Goal: Navigation & Orientation: Find specific page/section

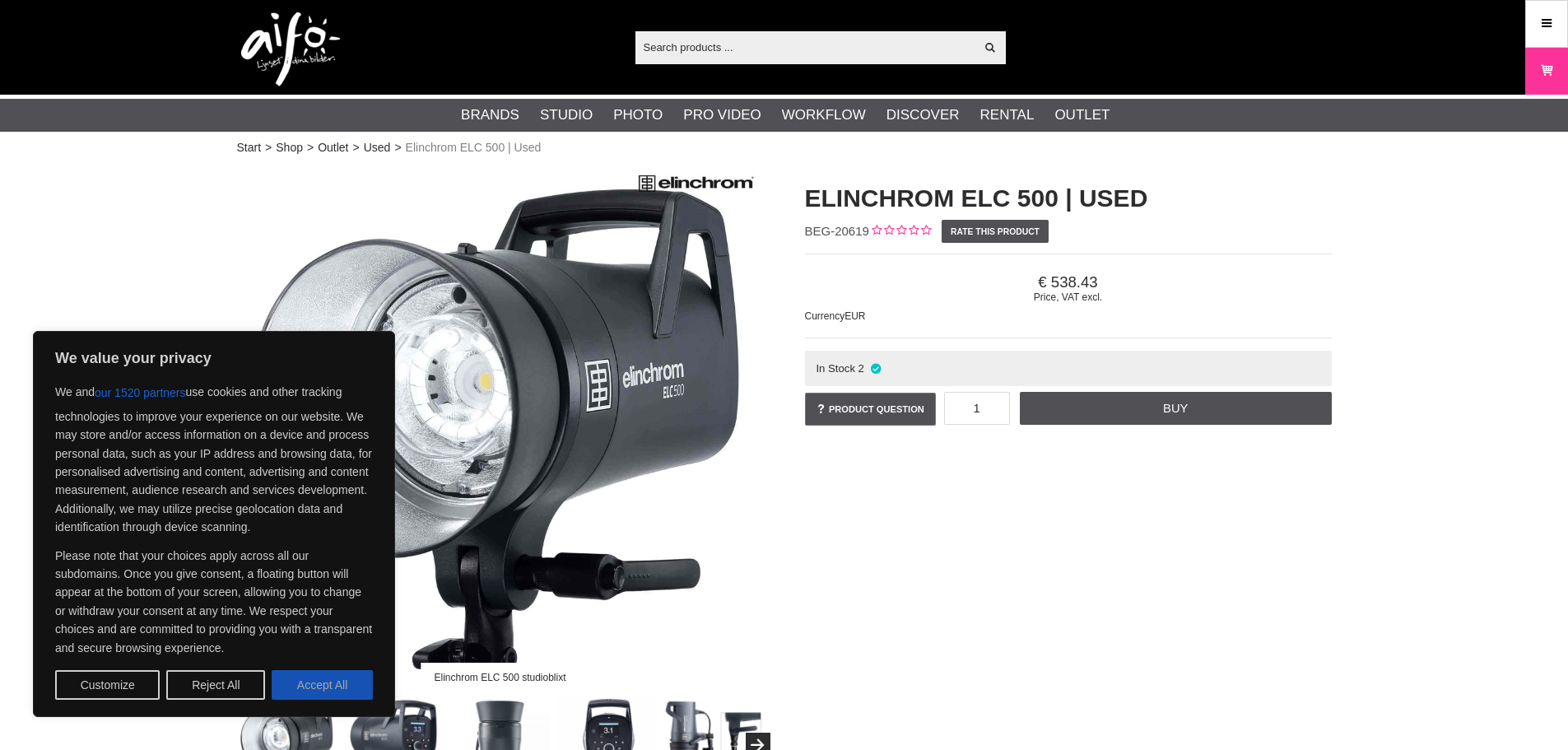
click at [339, 691] on button "Accept All" at bounding box center [322, 685] width 101 height 30
checkbox input "true"
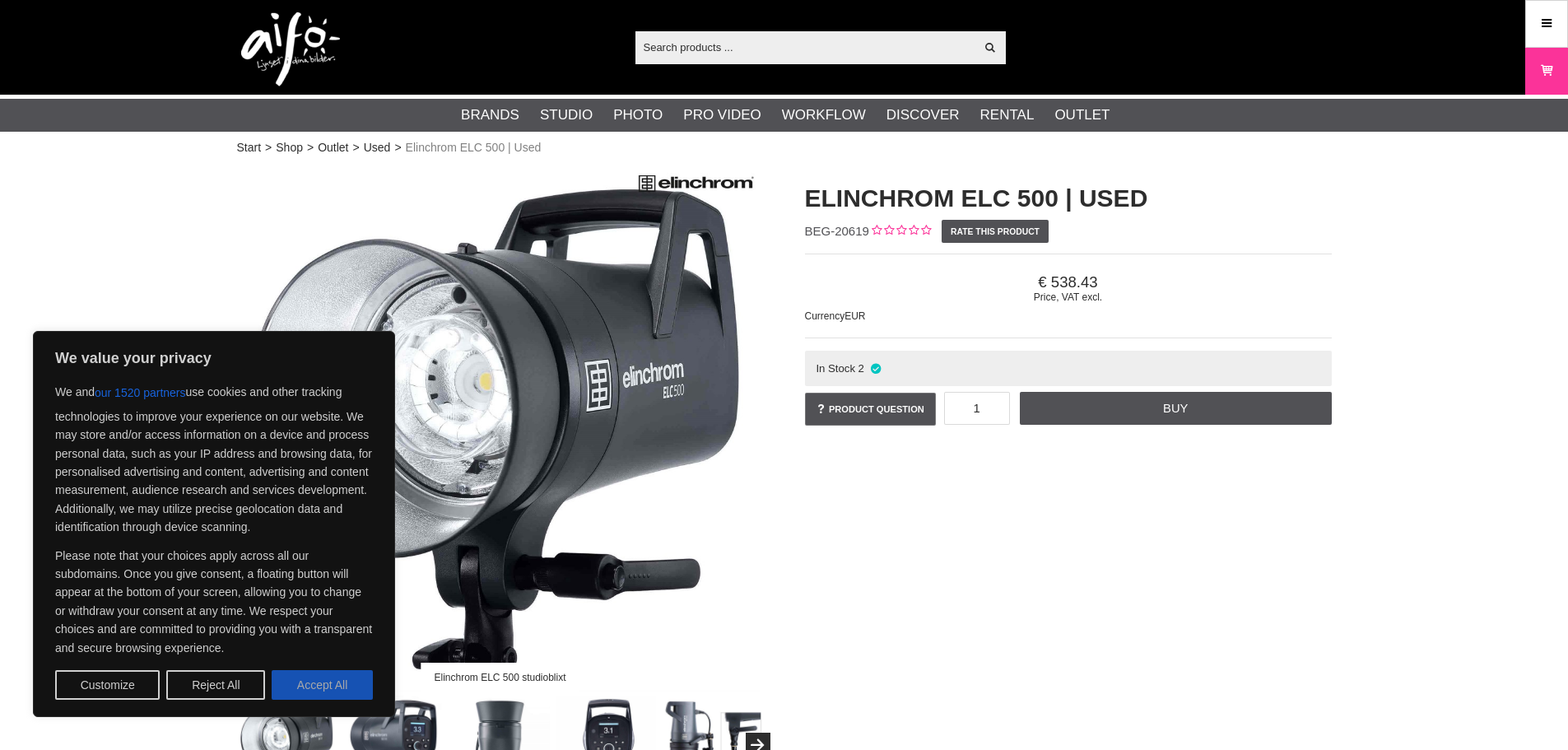
checkbox input "true"
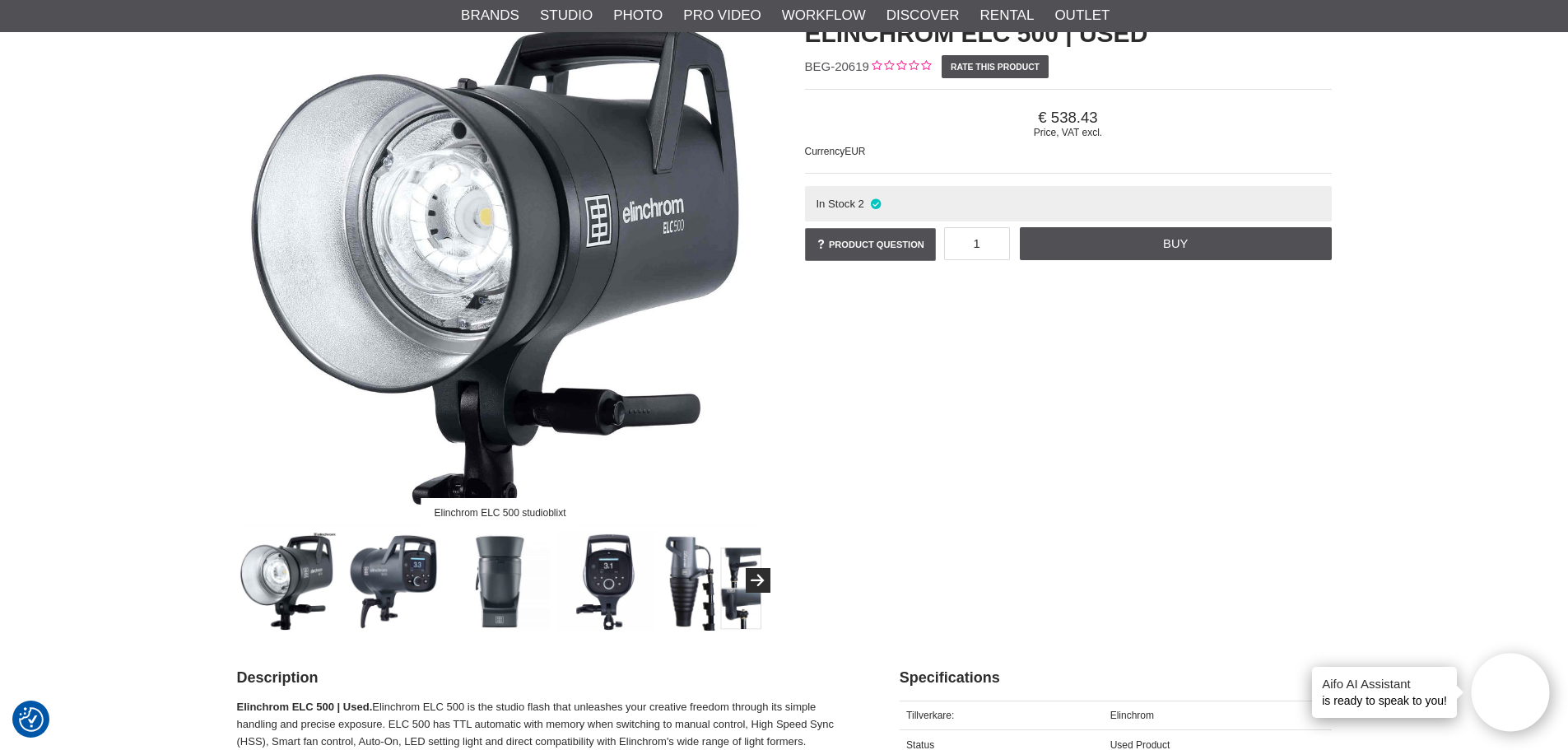
scroll to position [247, 0]
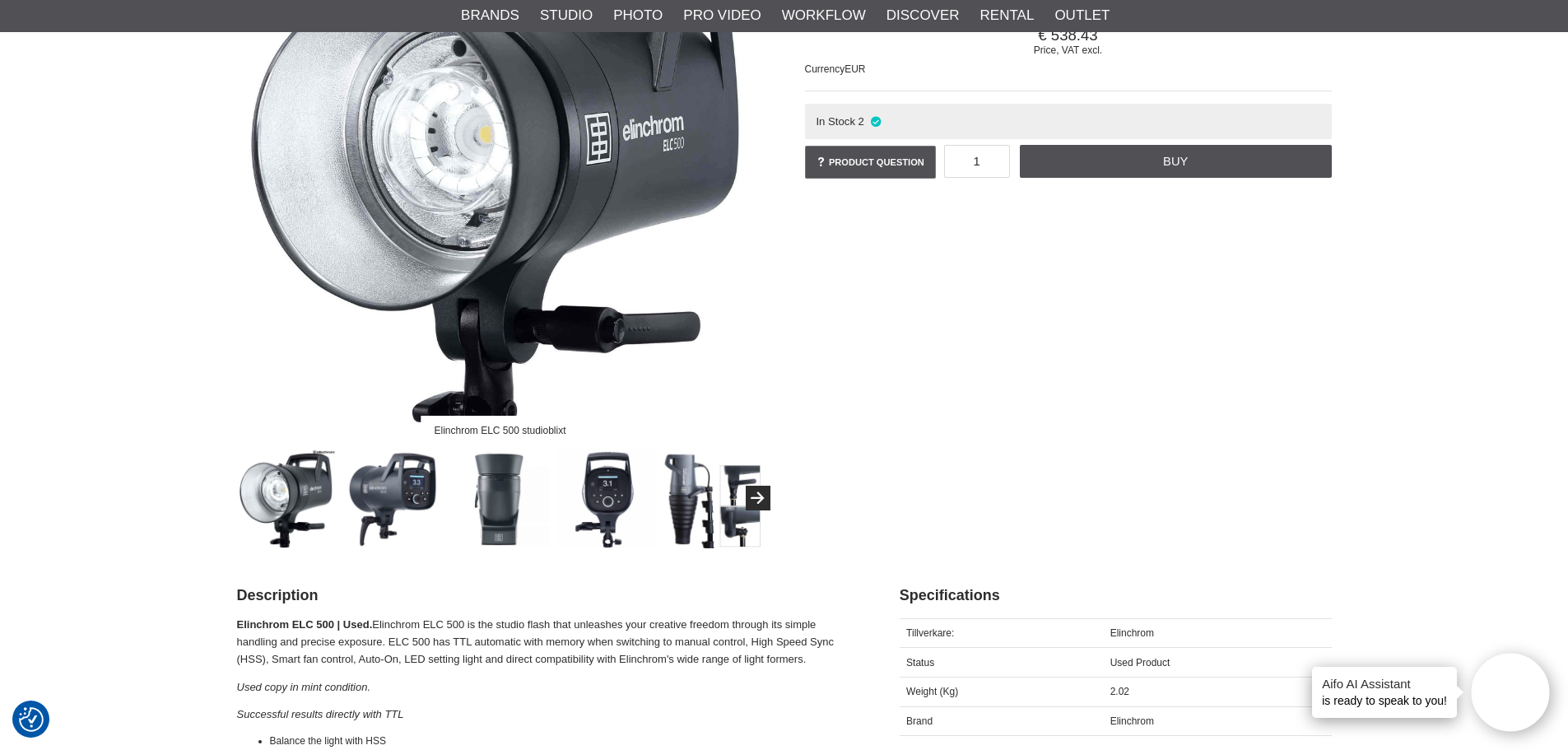
click at [411, 491] on img at bounding box center [393, 498] width 99 height 99
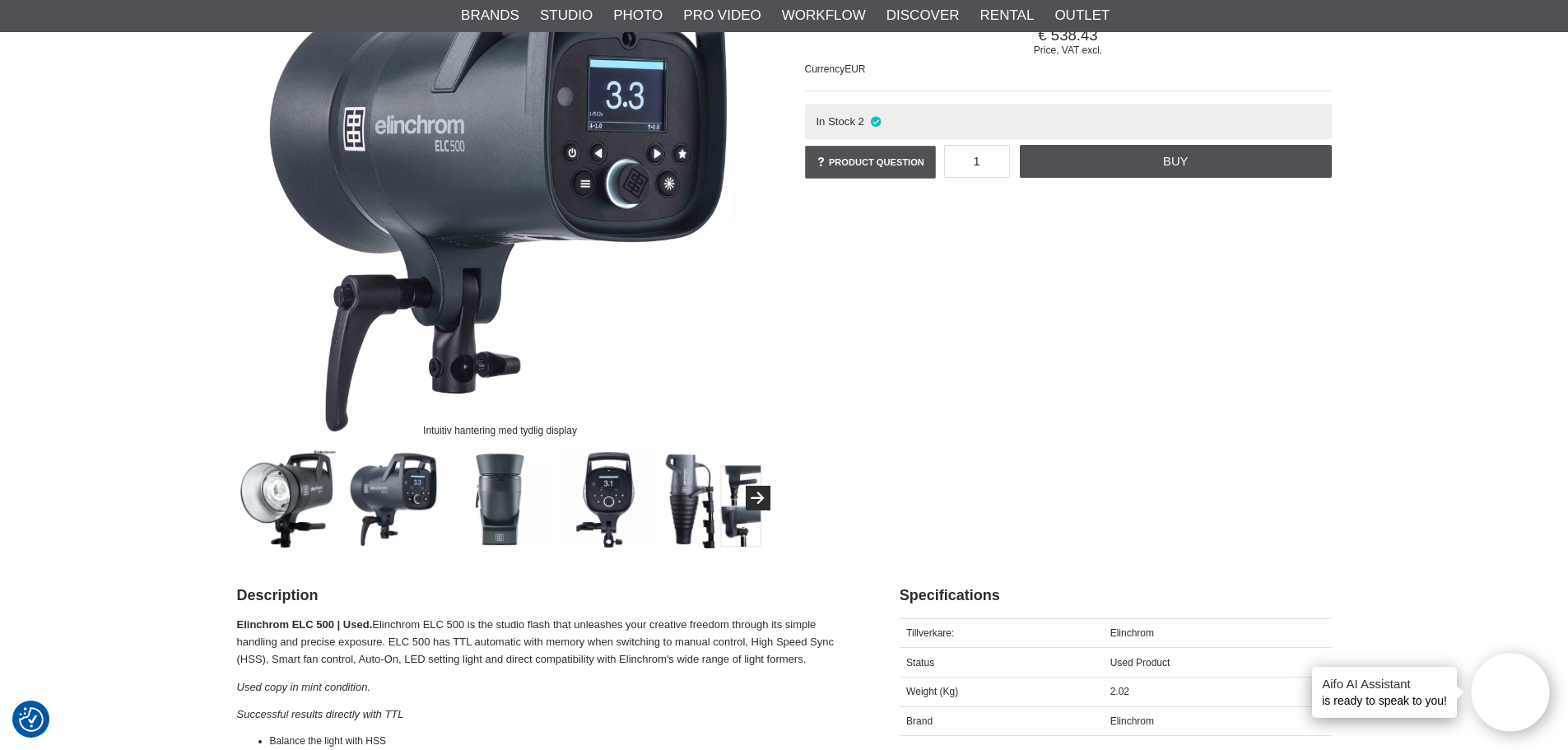
click at [518, 495] on img at bounding box center [500, 498] width 99 height 99
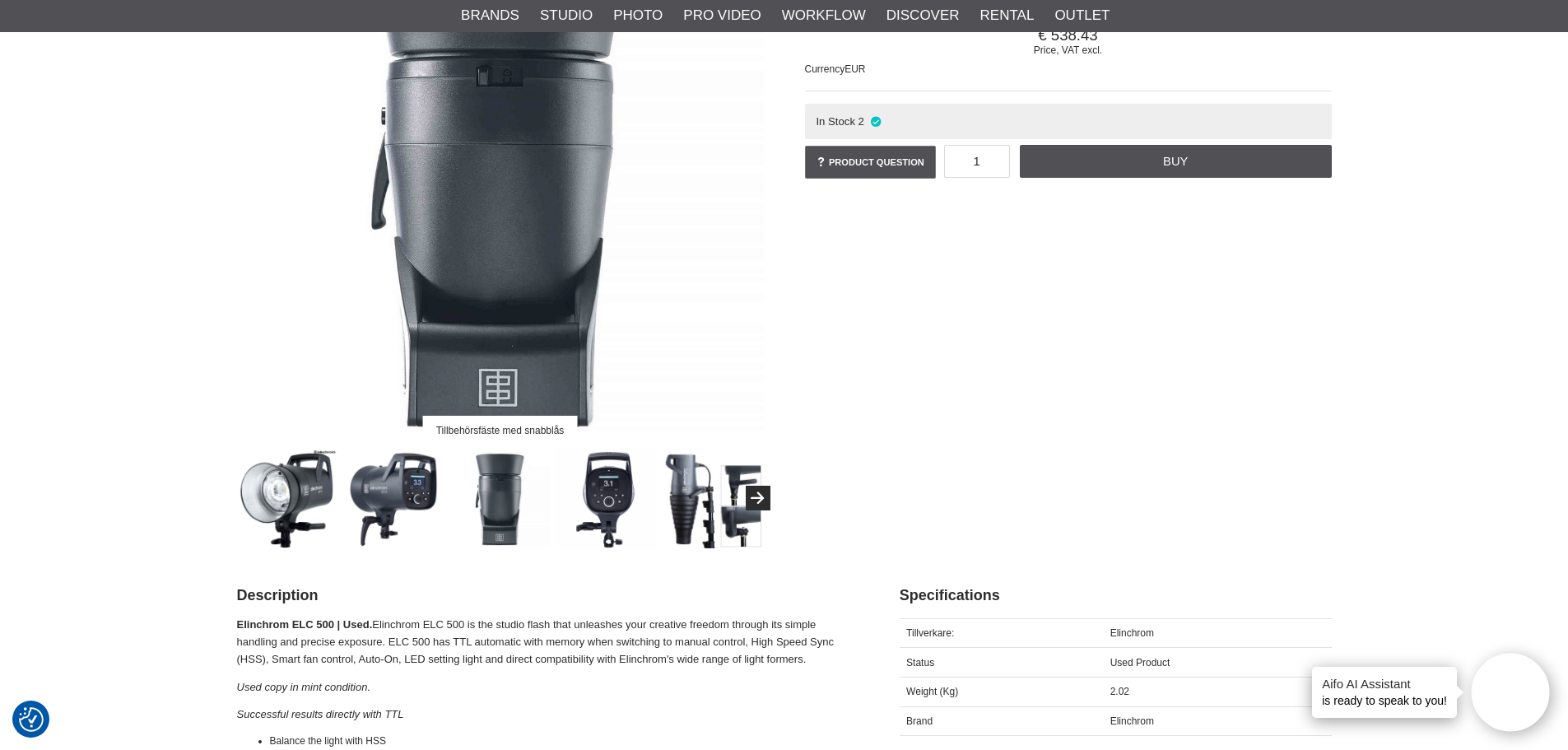
click at [638, 503] on img at bounding box center [606, 498] width 99 height 99
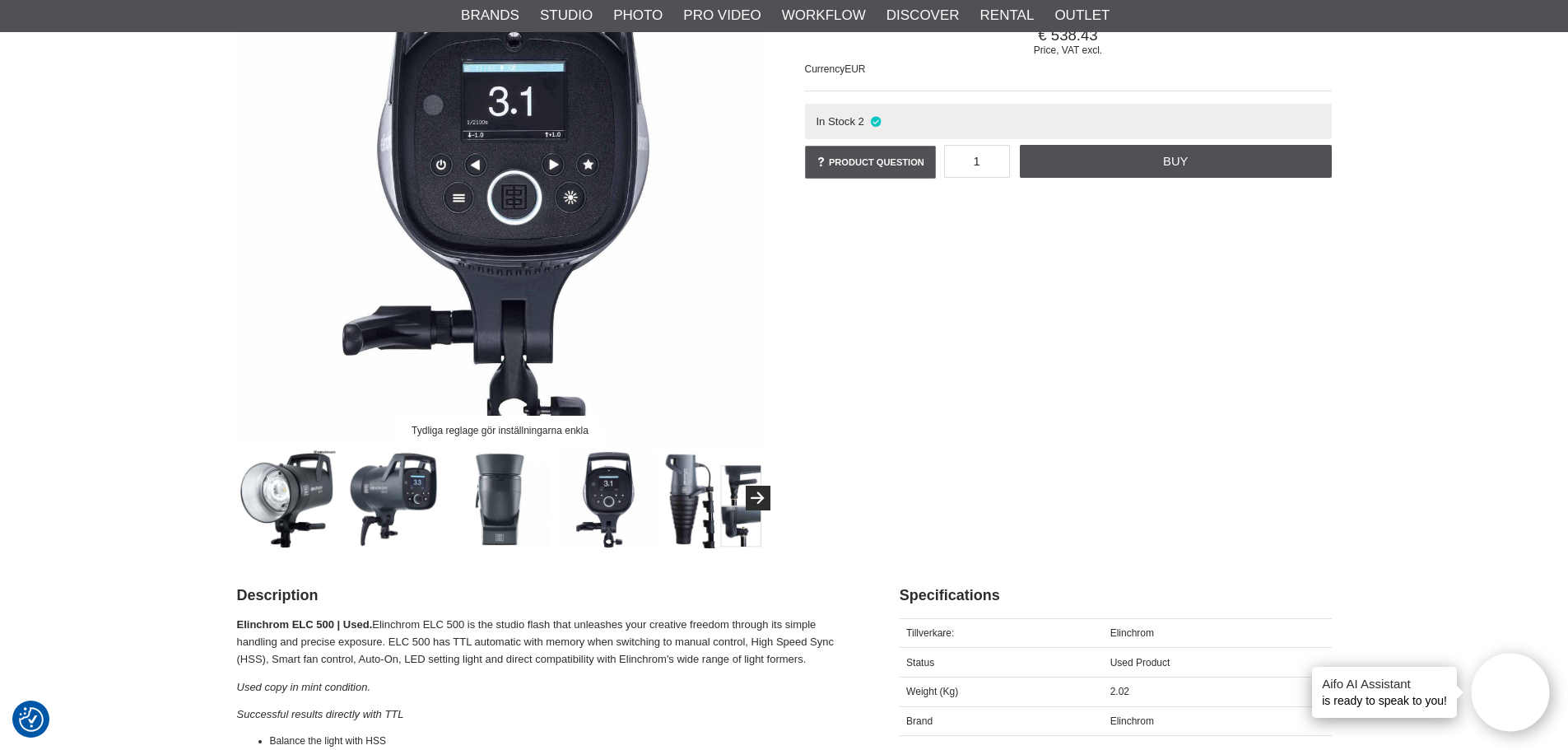
click at [683, 499] on img at bounding box center [712, 498] width 99 height 99
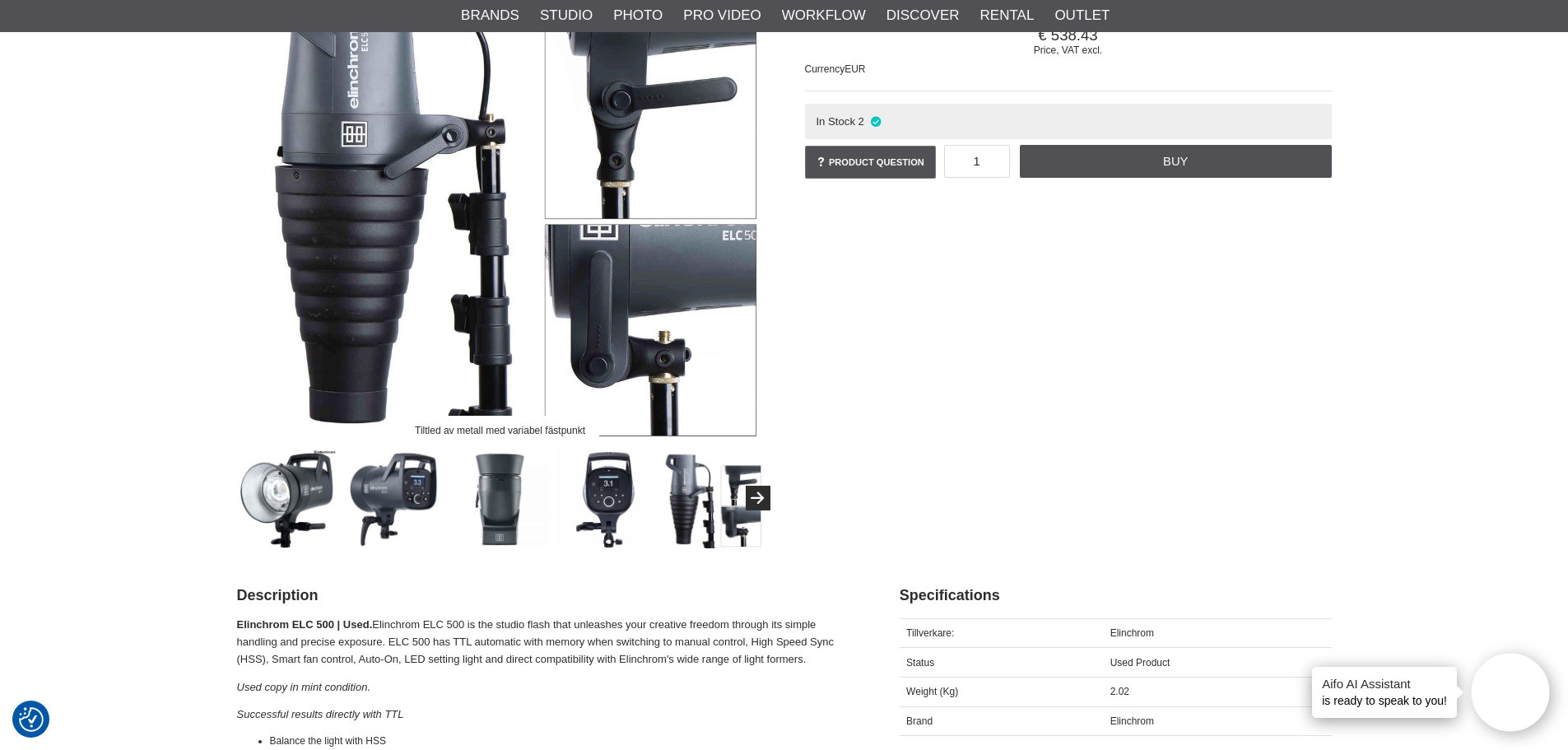
click at [225, 210] on div "Tiltled av metall med variabel fästpunkt" at bounding box center [500, 233] width 567 height 631
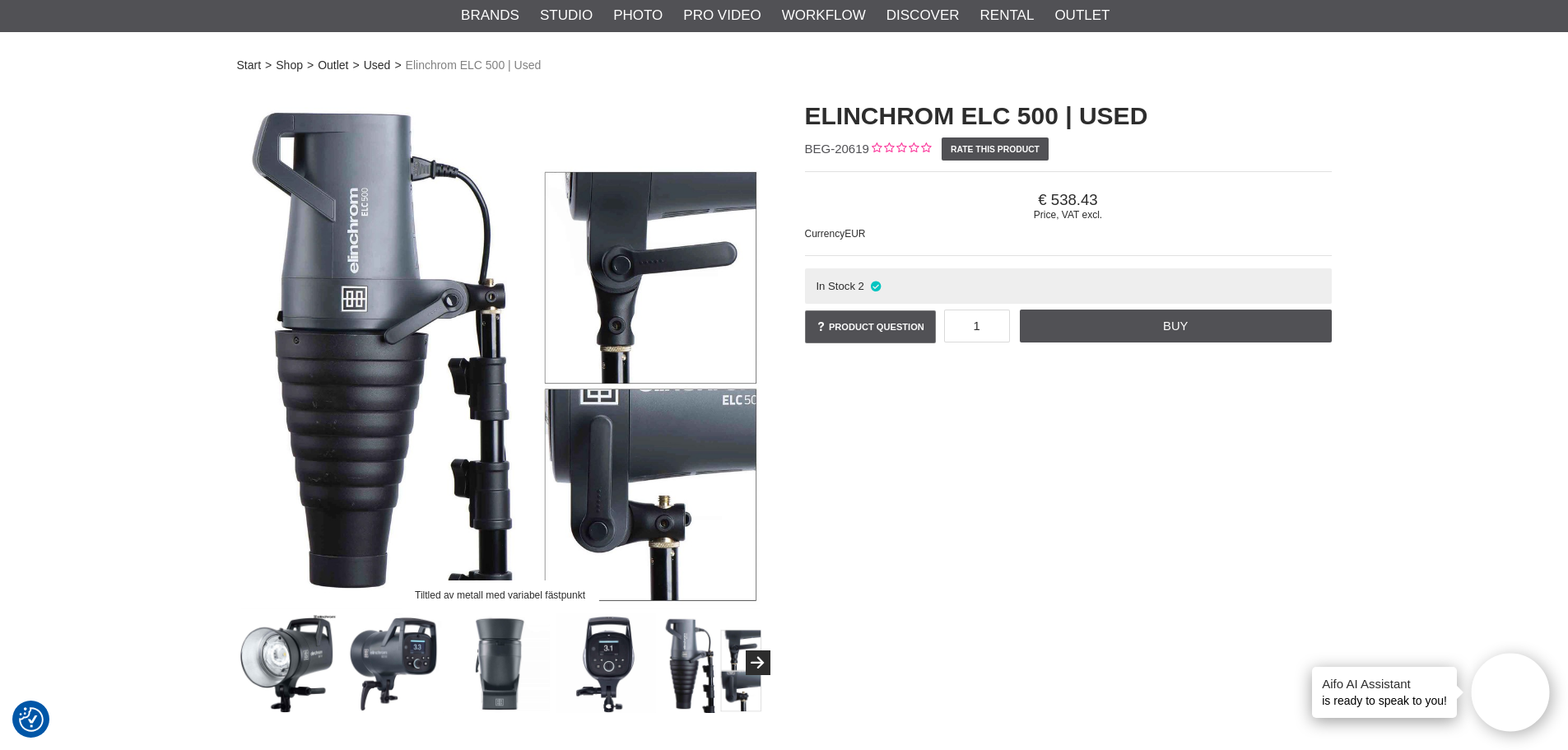
scroll to position [0, 0]
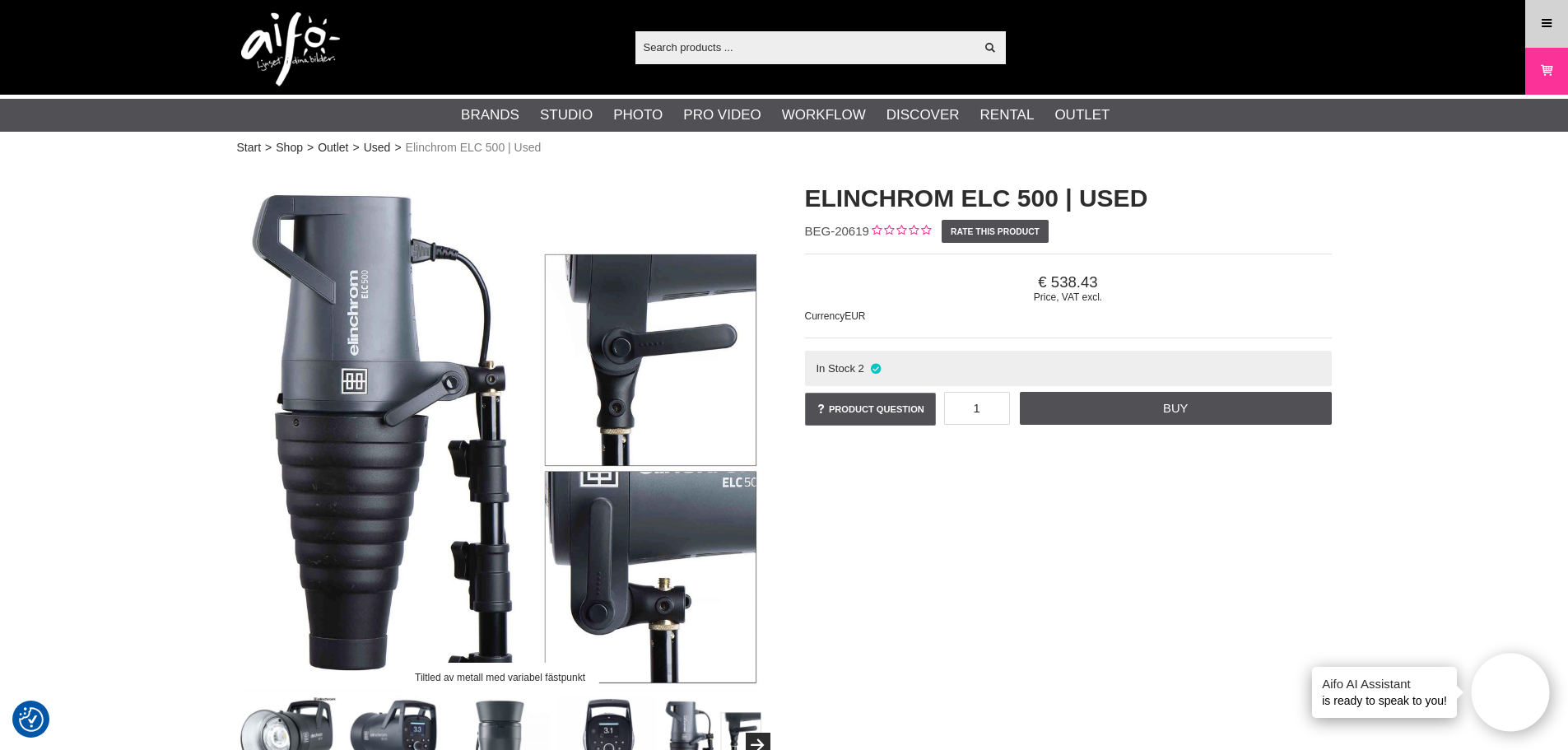
click at [1543, 26] on icon at bounding box center [1545, 24] width 15 height 18
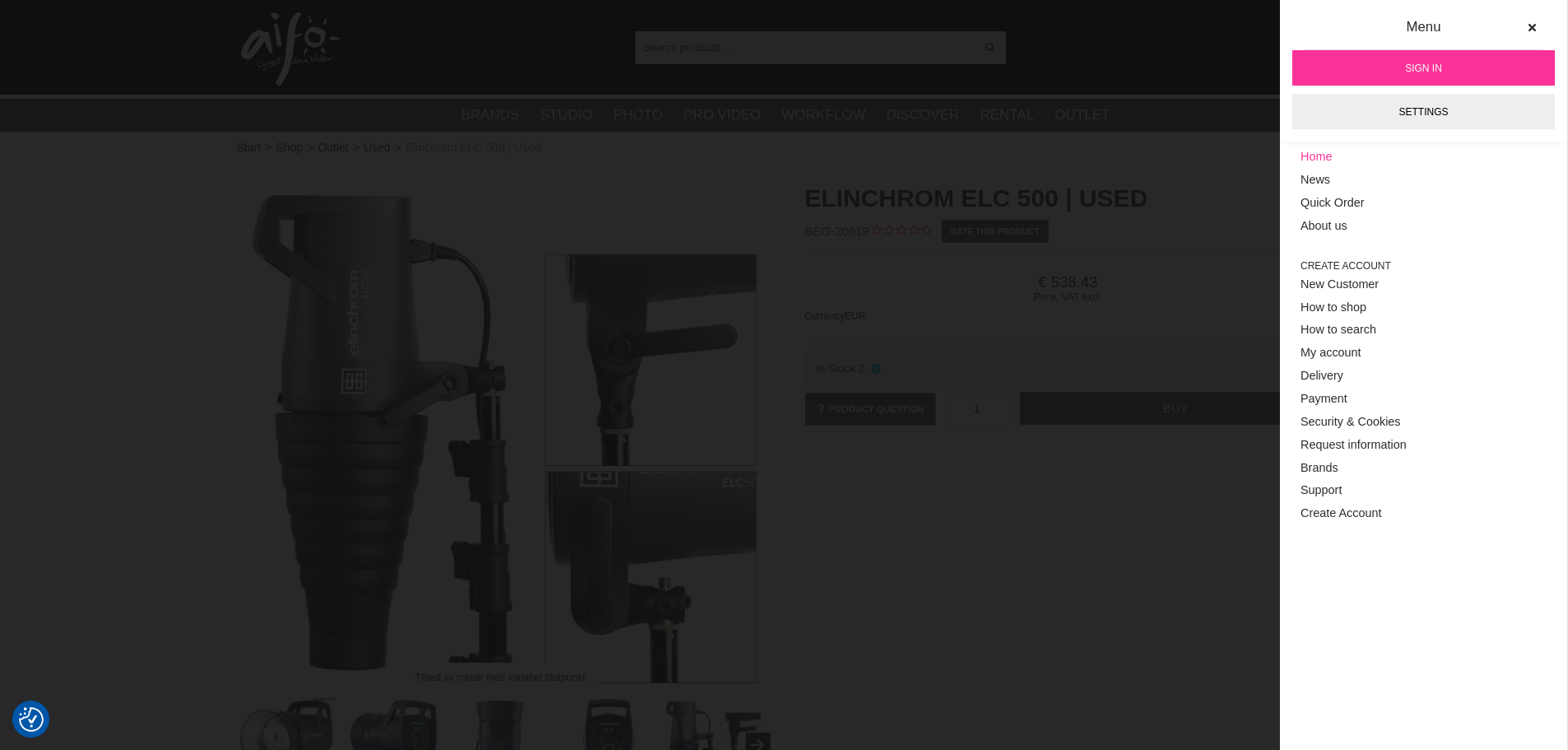
click at [1326, 157] on link "Home" at bounding box center [1423, 157] width 246 height 23
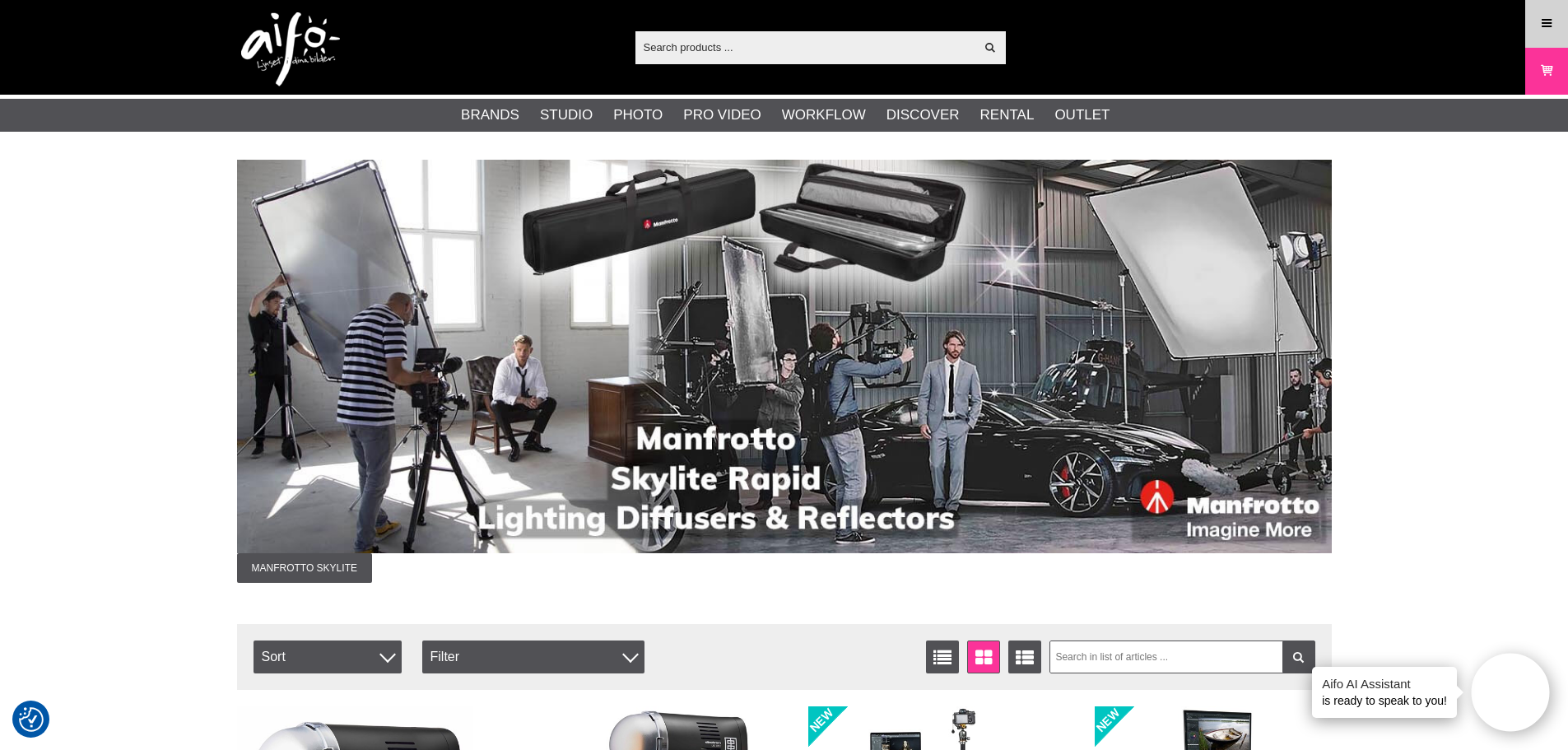
click at [1544, 27] on icon at bounding box center [1545, 24] width 15 height 18
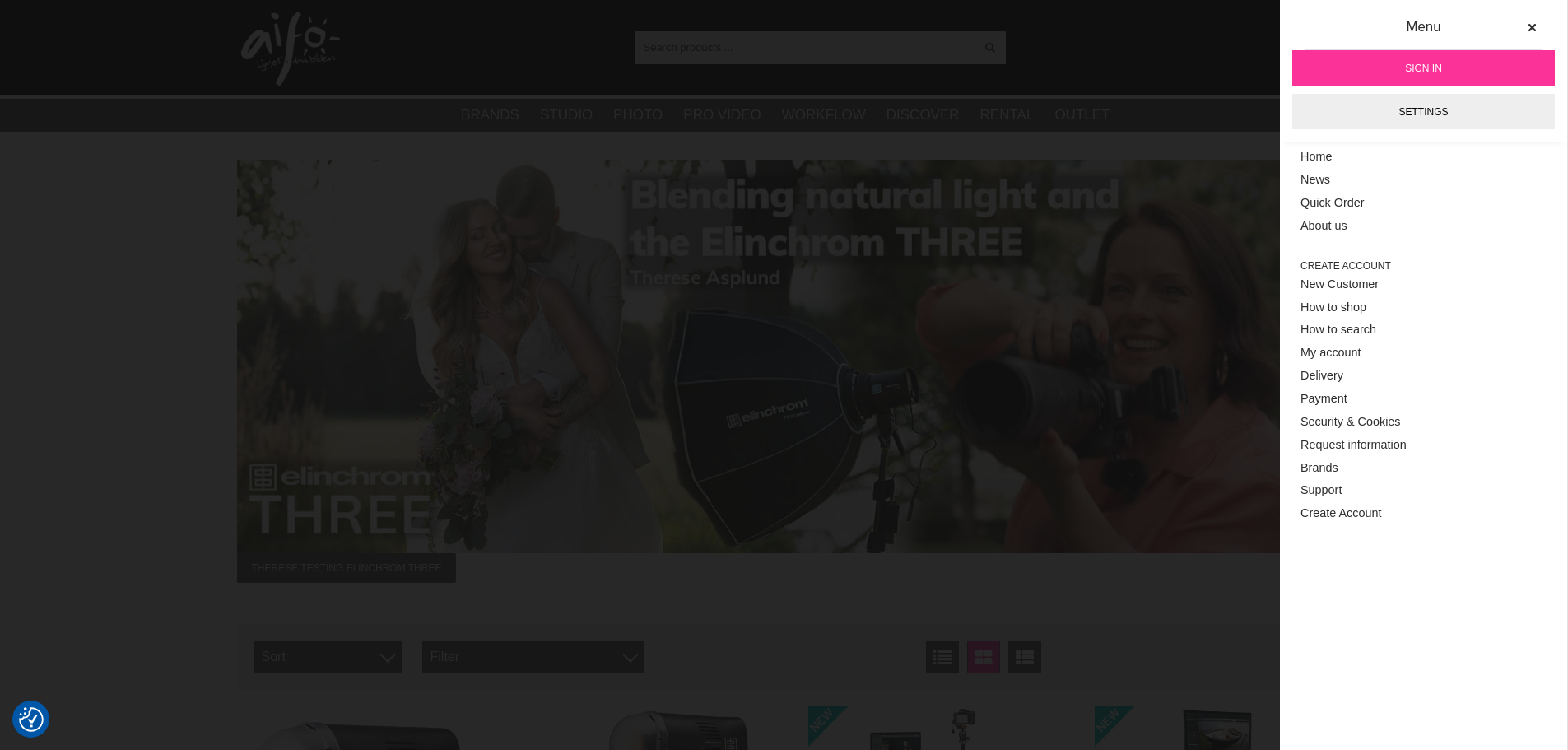
click at [1325, 27] on div "Menu" at bounding box center [1423, 34] width 238 height 34
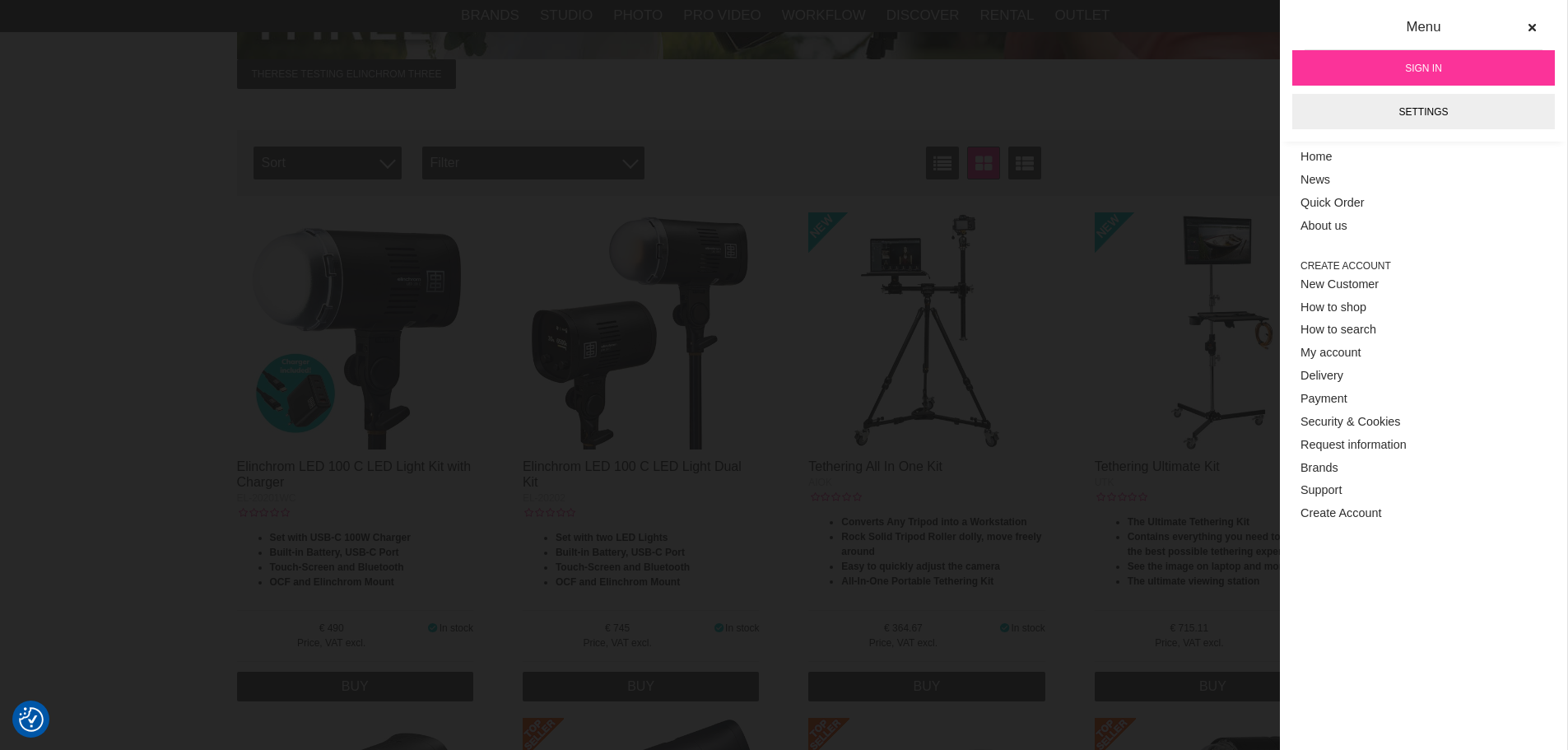
scroll to position [412, 0]
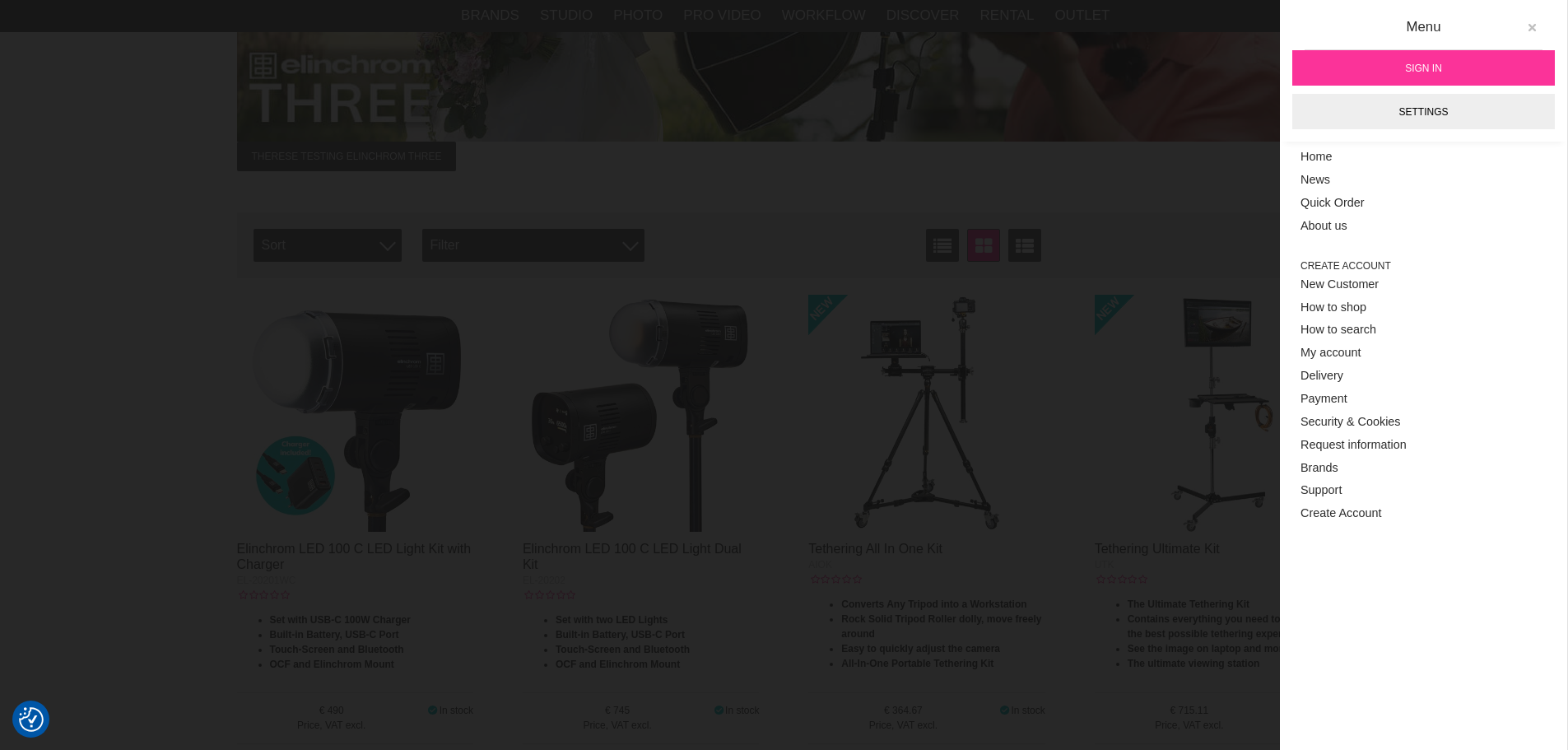
click at [1537, 25] on icon at bounding box center [1531, 28] width 12 height 12
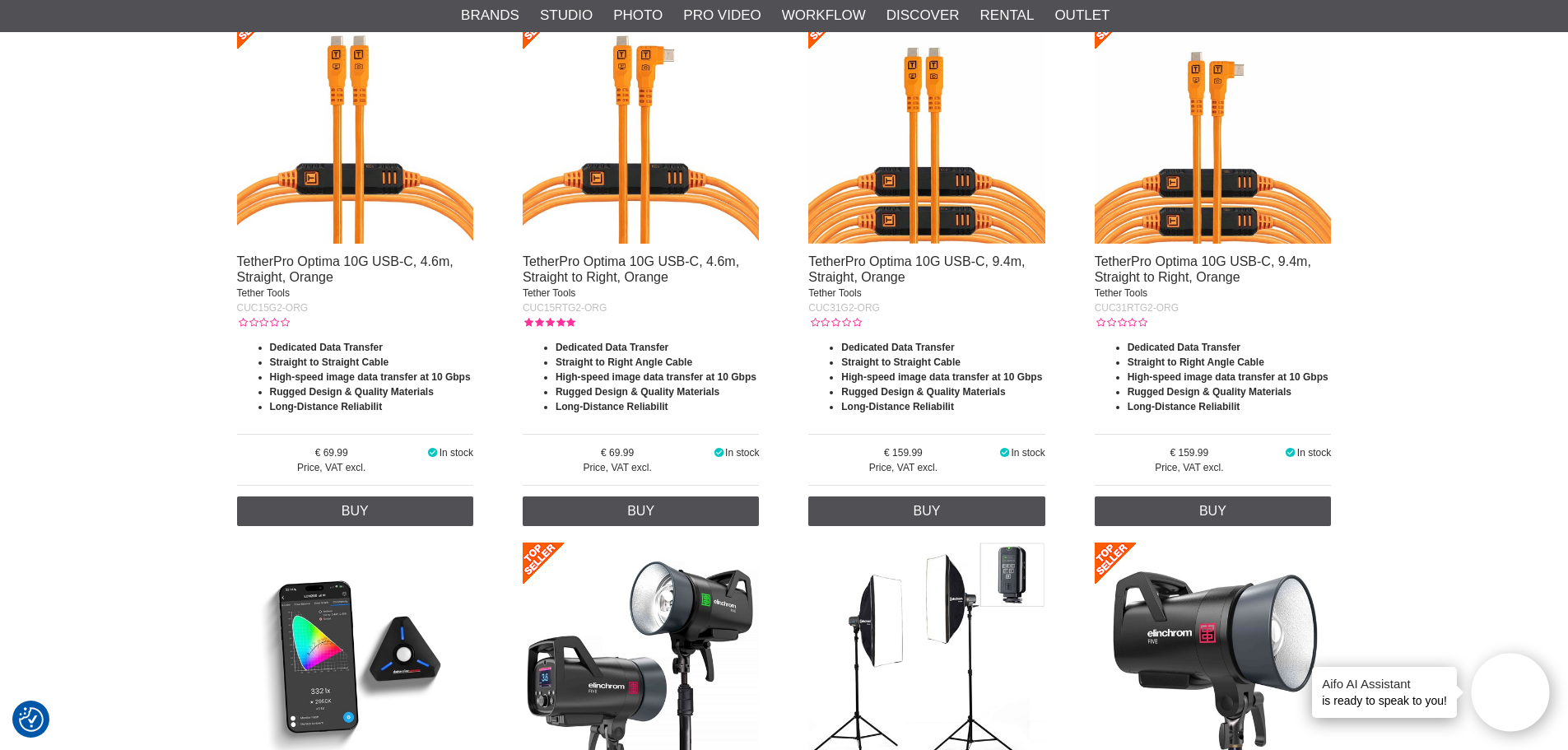
scroll to position [2058, 0]
